Goal: Transaction & Acquisition: Obtain resource

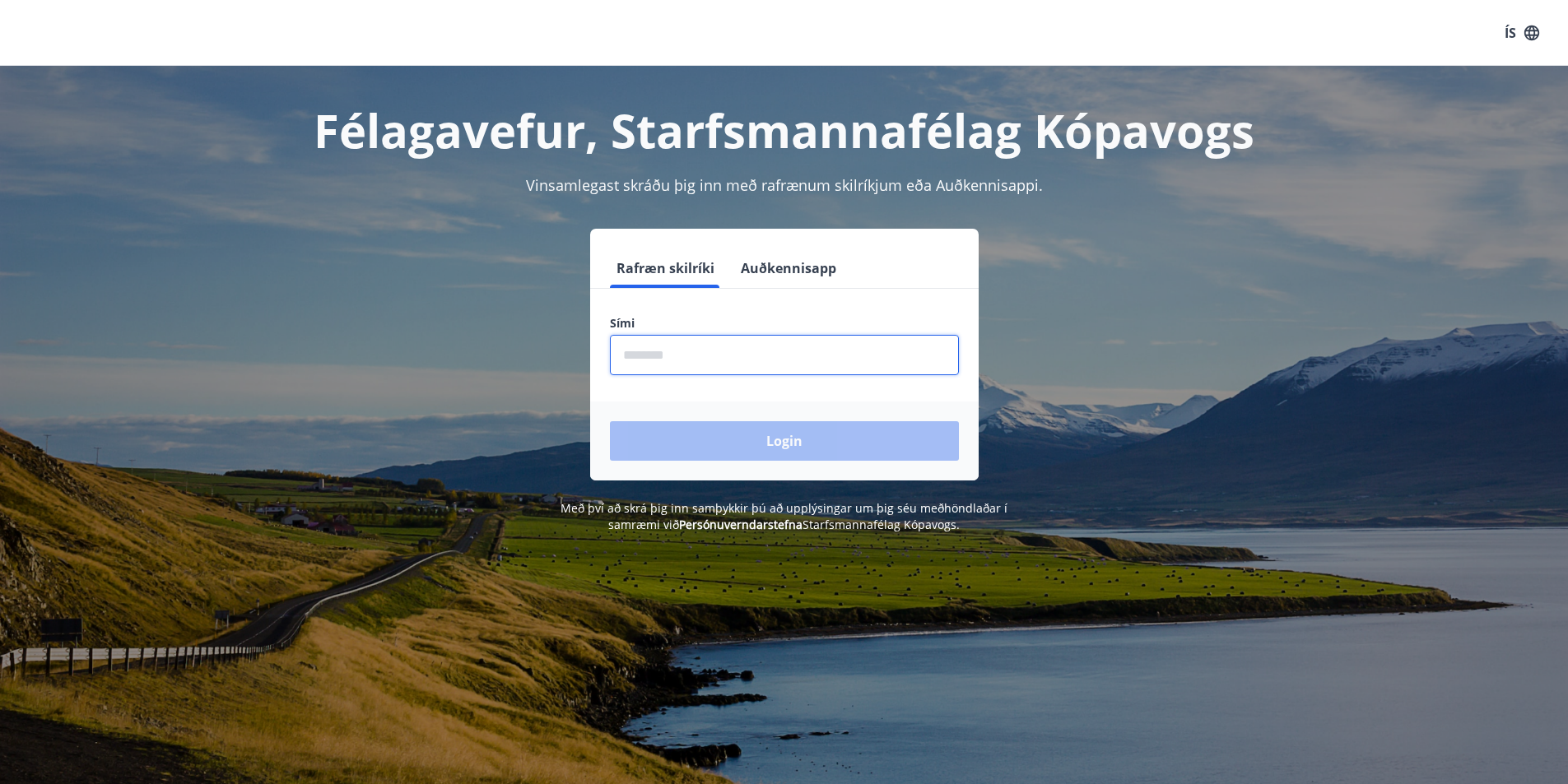
click at [666, 362] on input "phone" at bounding box center [784, 355] width 349 height 41
type input "********"
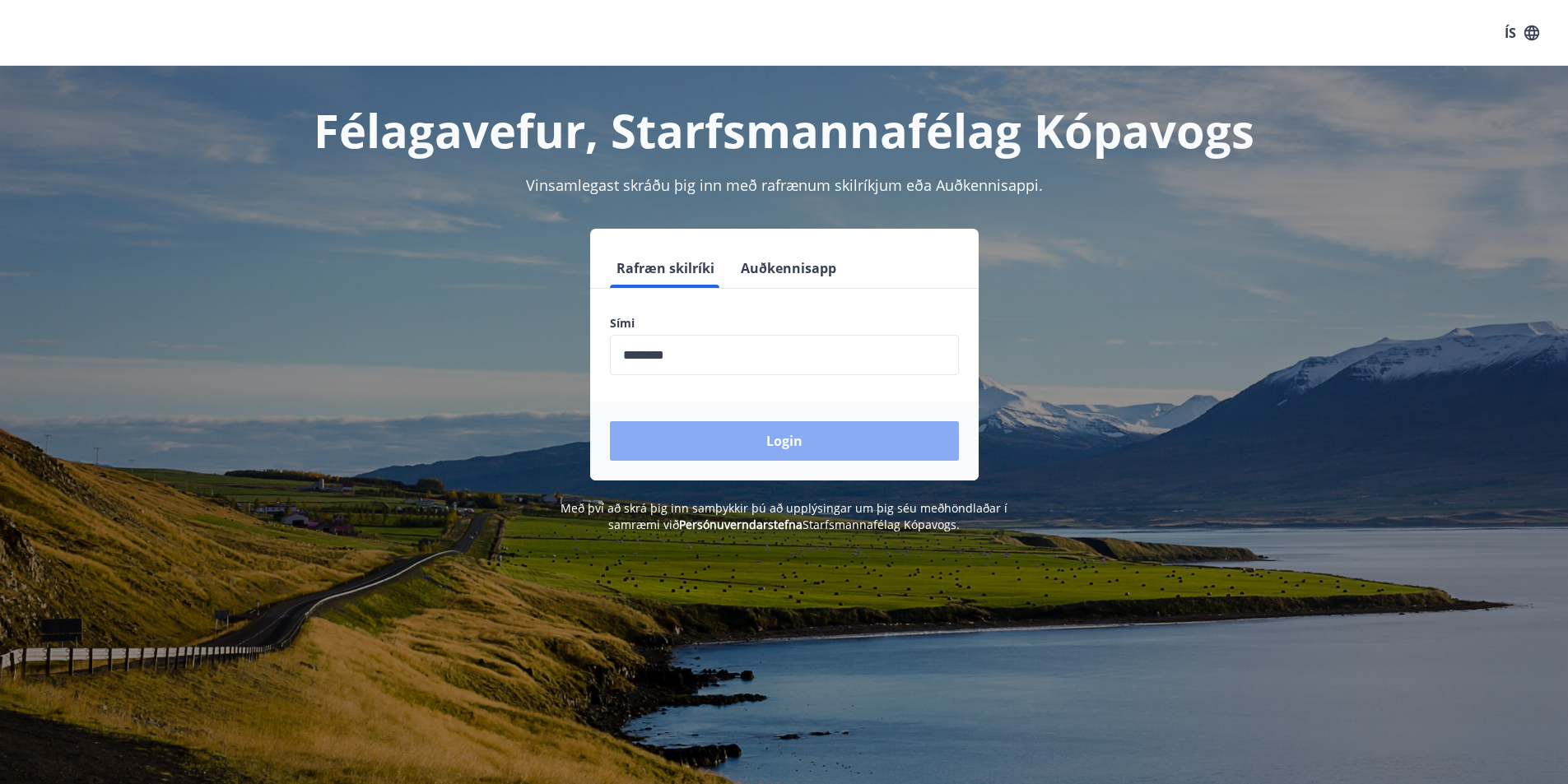
click at [768, 442] on button "Login" at bounding box center [784, 441] width 349 height 40
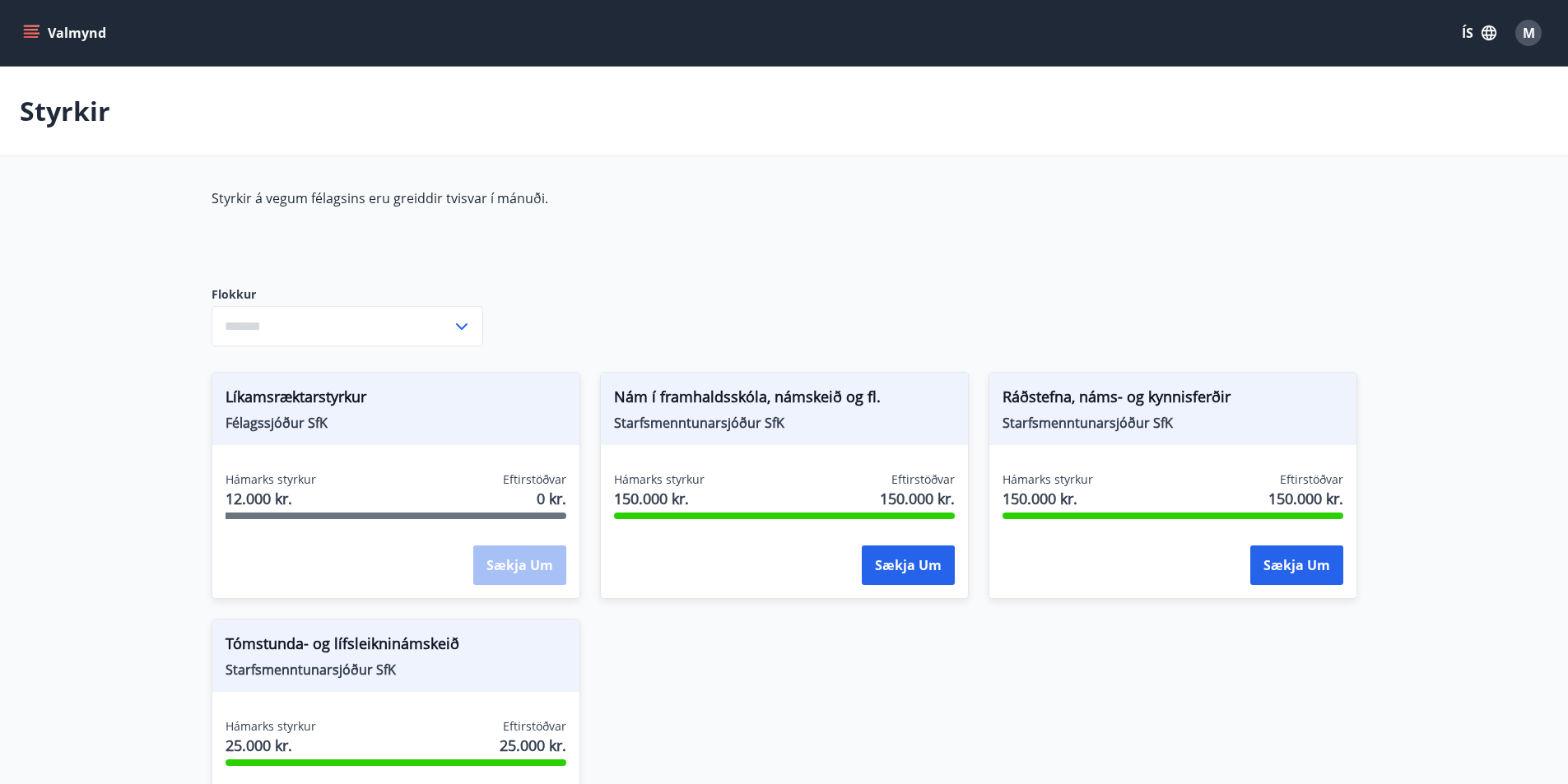
type input "***"
click at [38, 34] on icon "menu" at bounding box center [32, 33] width 18 height 2
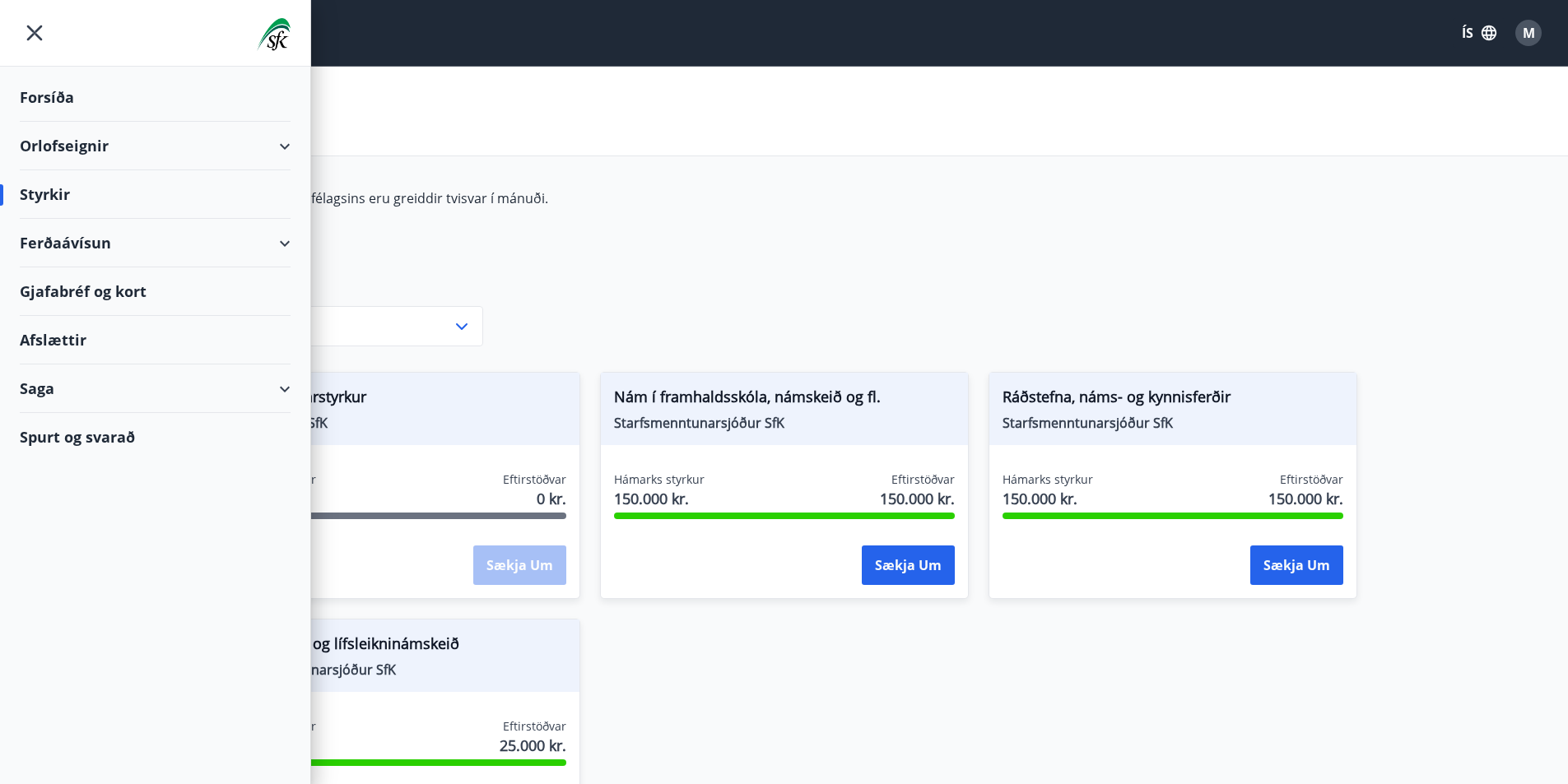
click at [97, 245] on div "Ferðaávísun" at bounding box center [155, 243] width 271 height 48
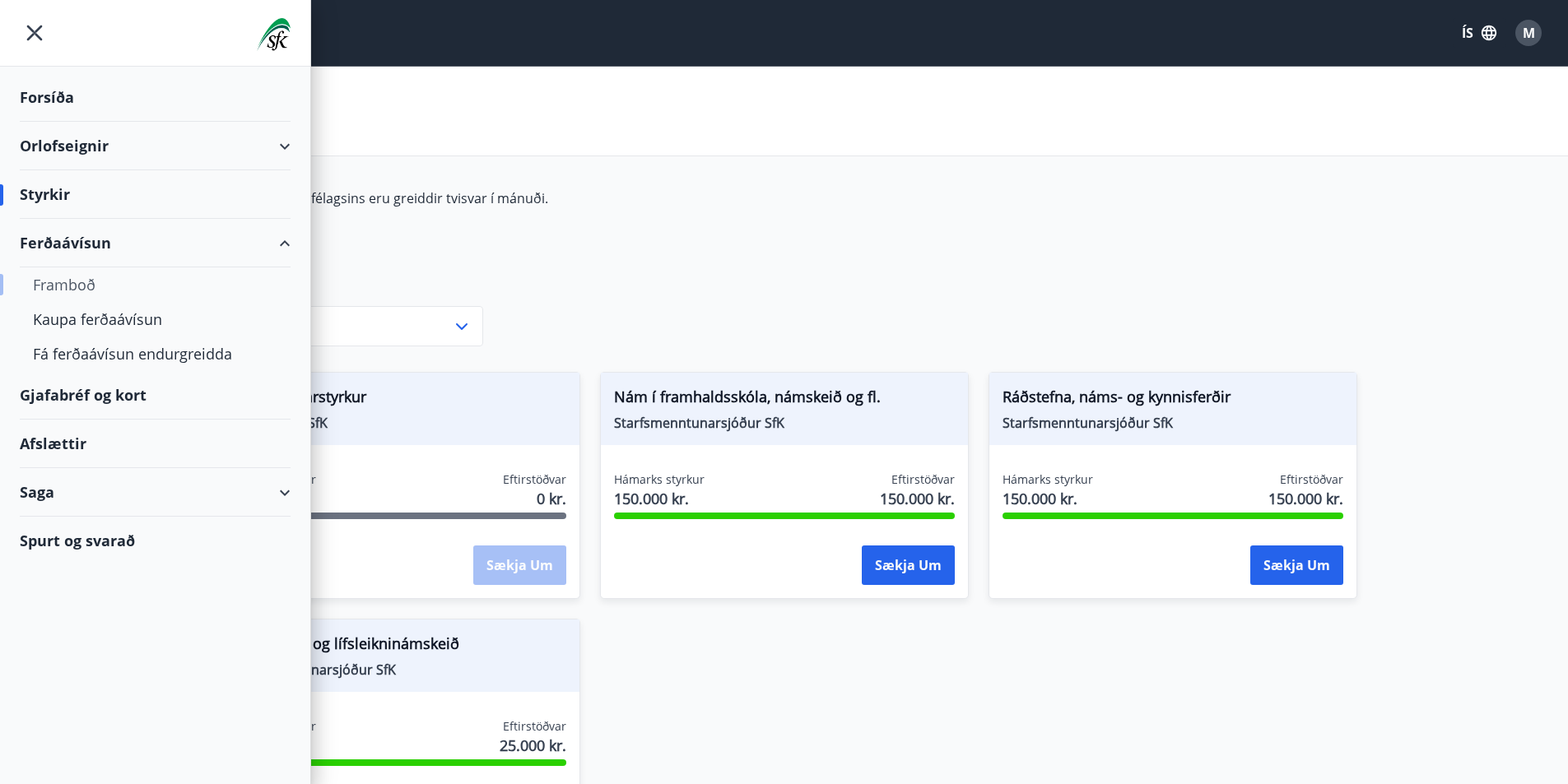
click at [80, 288] on div "Framboð" at bounding box center [155, 284] width 245 height 35
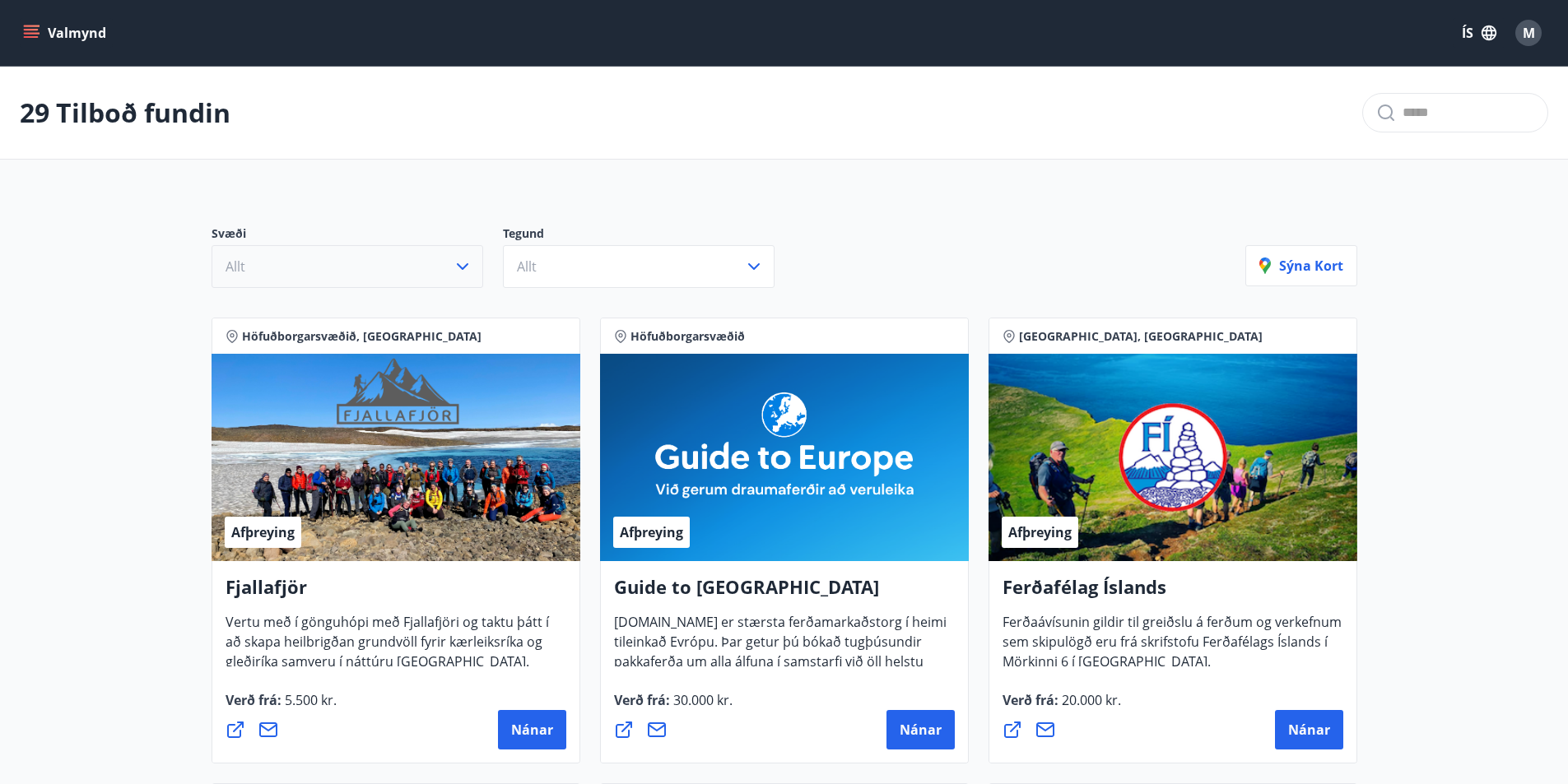
click at [468, 261] on icon "button" at bounding box center [462, 266] width 20 height 20
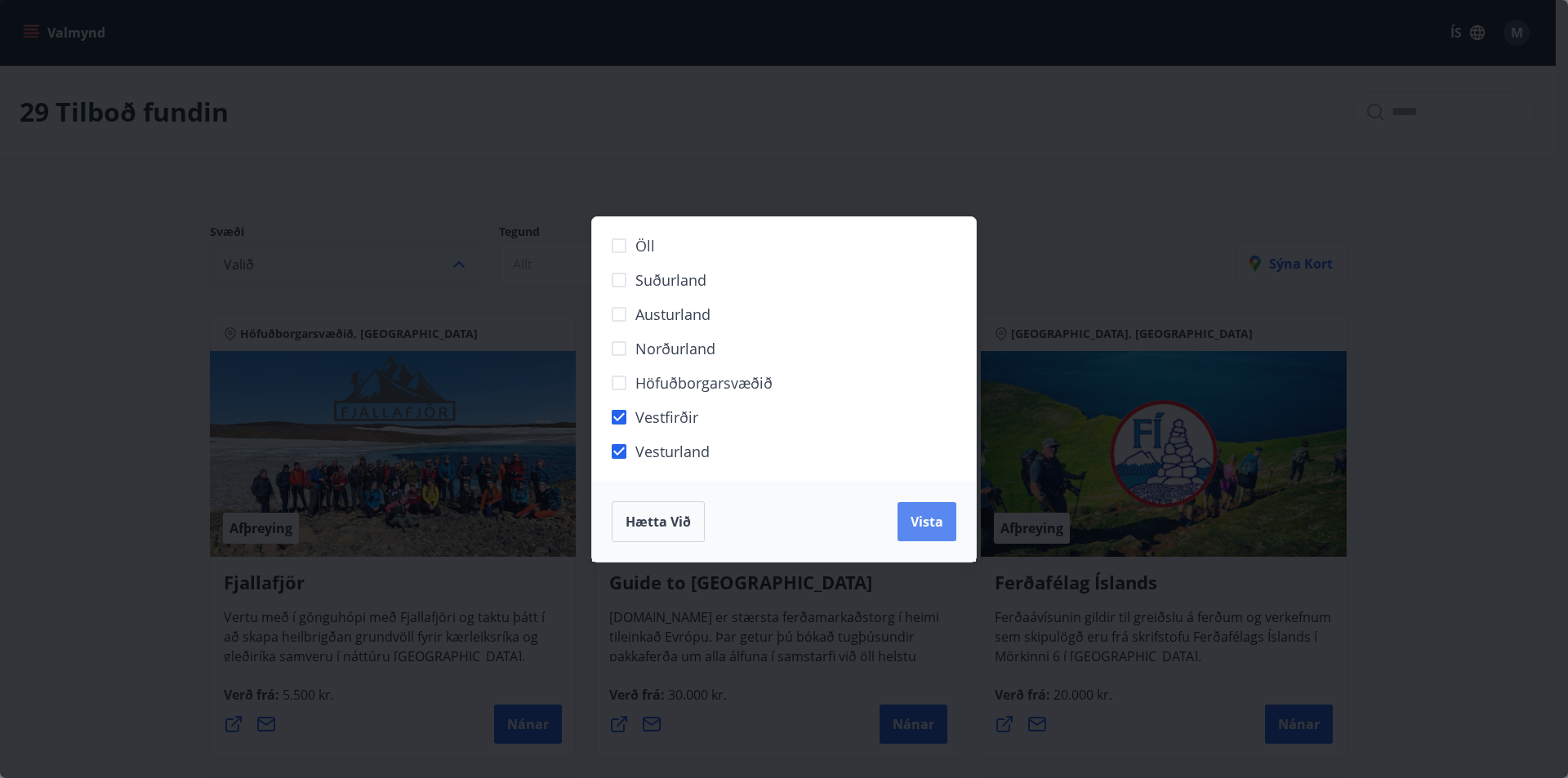
click at [933, 527] on span "Vista" at bounding box center [927, 521] width 33 height 18
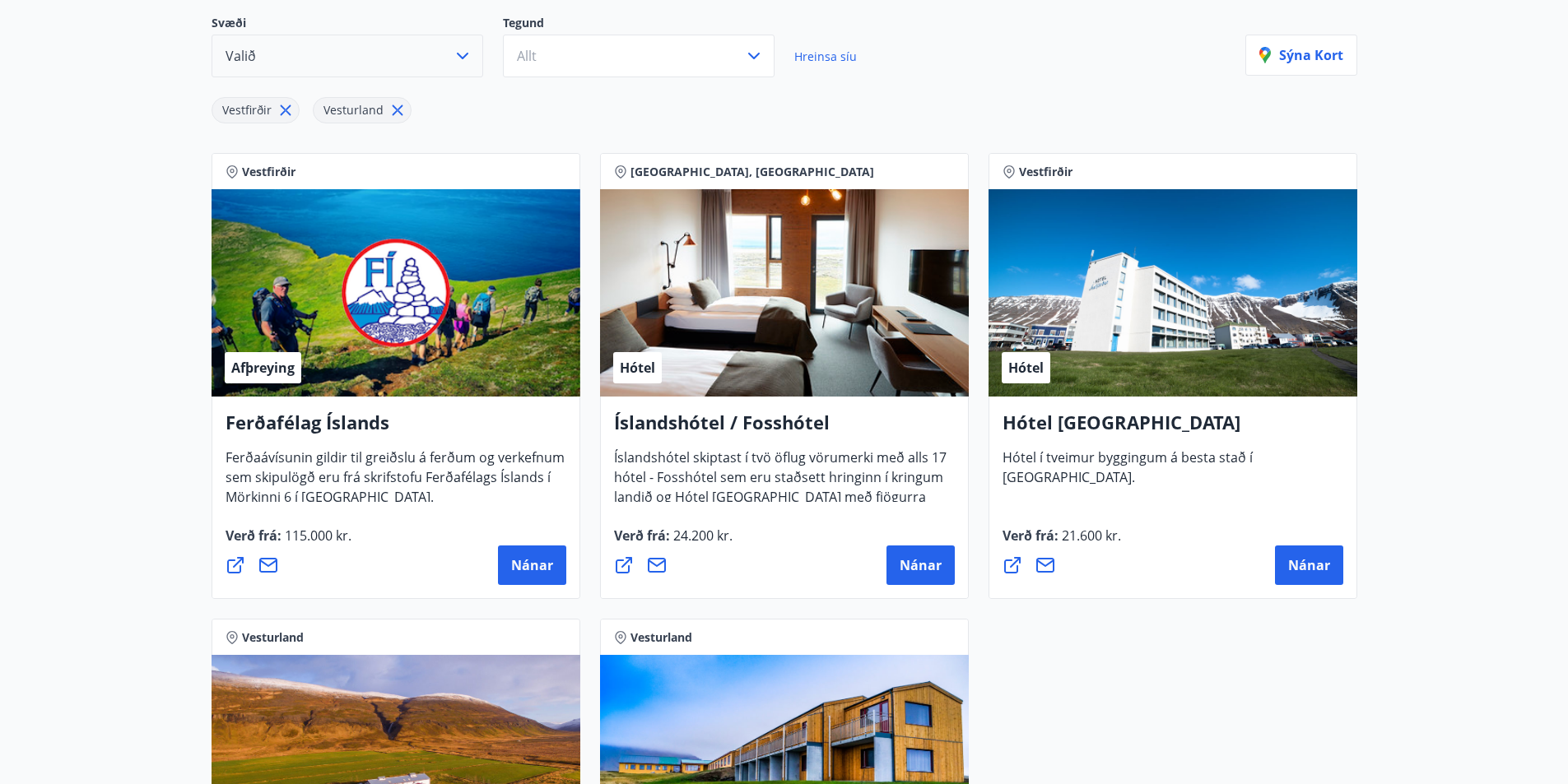
scroll to position [82, 0]
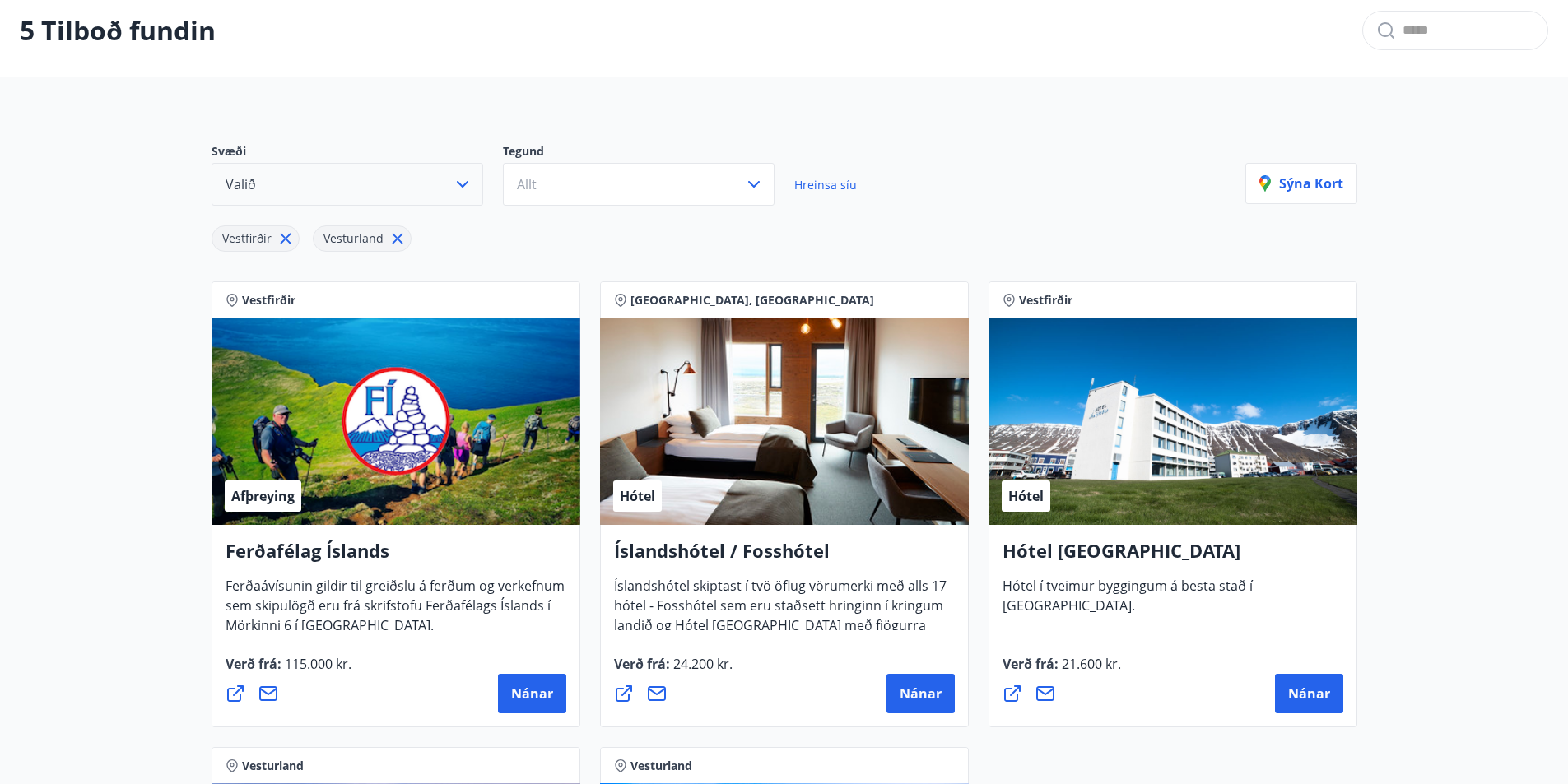
click at [394, 240] on icon at bounding box center [397, 238] width 10 height 10
click at [284, 239] on icon at bounding box center [285, 239] width 3 height 3
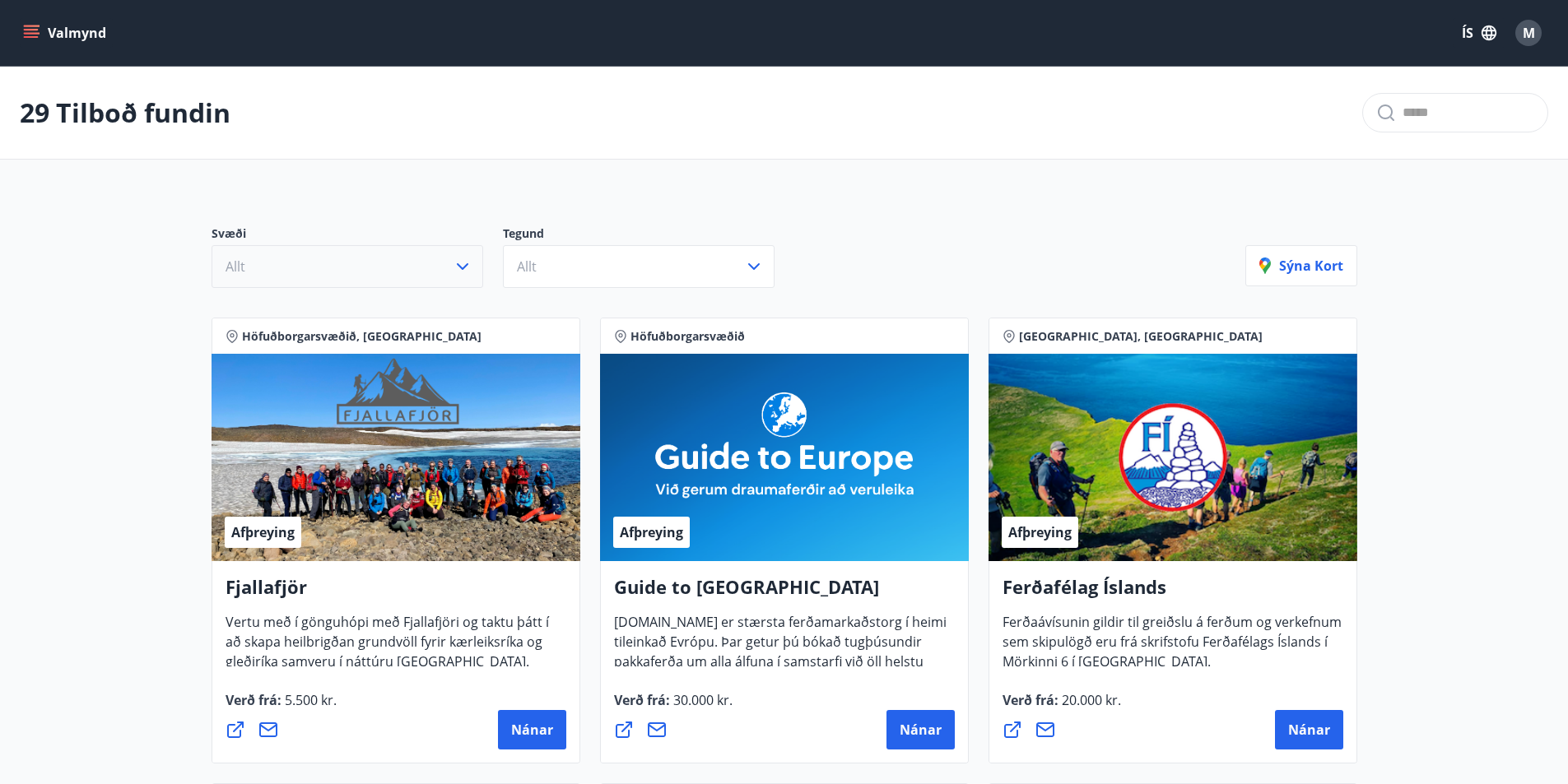
click at [31, 31] on icon "menu" at bounding box center [30, 32] width 16 height 16
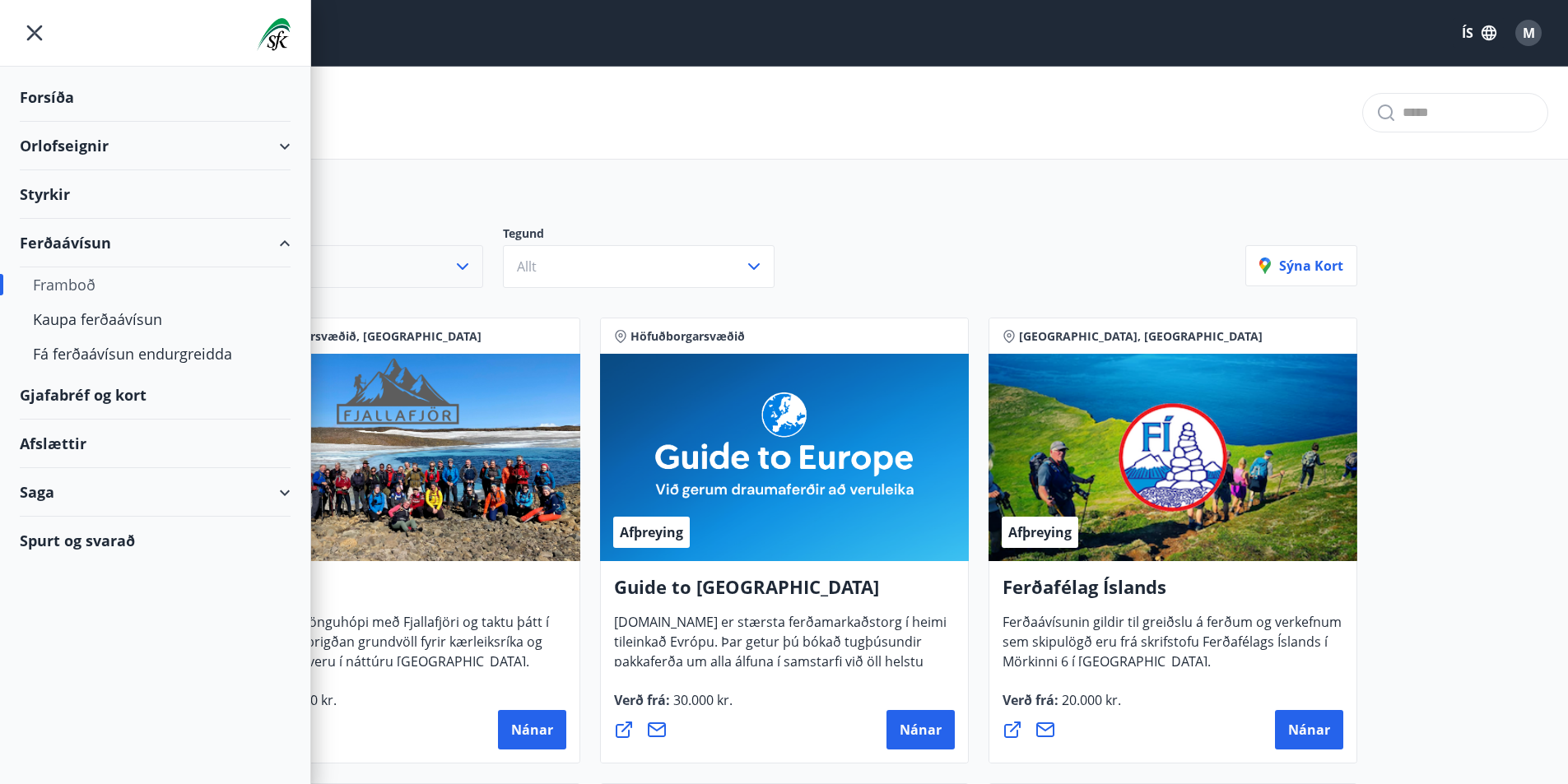
click at [556, 131] on div "29 Tilboð fundin" at bounding box center [784, 113] width 1568 height 93
